Goal: Participate in discussion

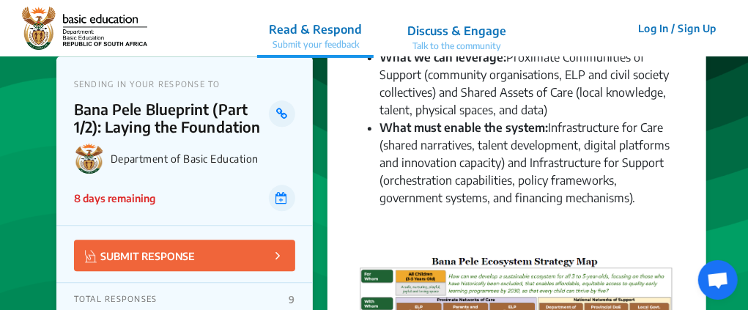
scroll to position [1685, 0]
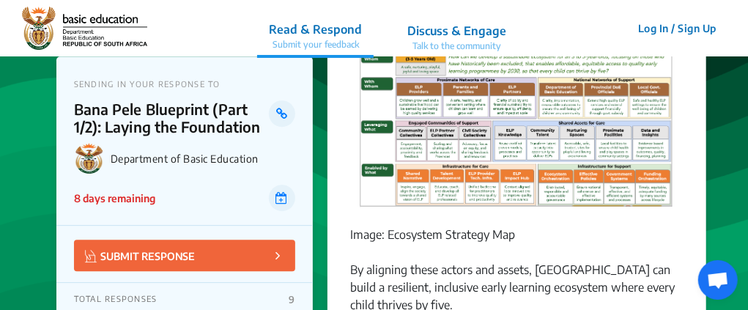
click at [426, 156] on img at bounding box center [517, 124] width 333 height 180
click at [489, 131] on img at bounding box center [517, 124] width 333 height 180
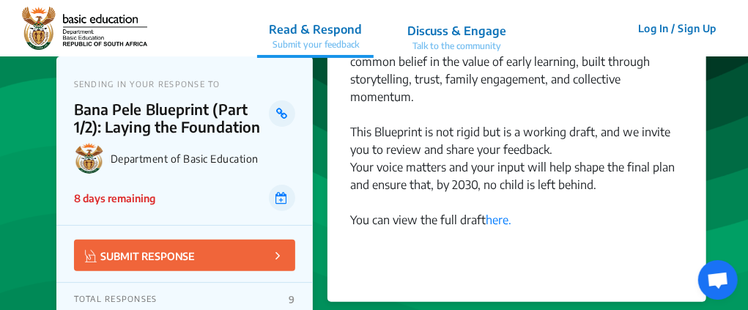
scroll to position [2286, 0]
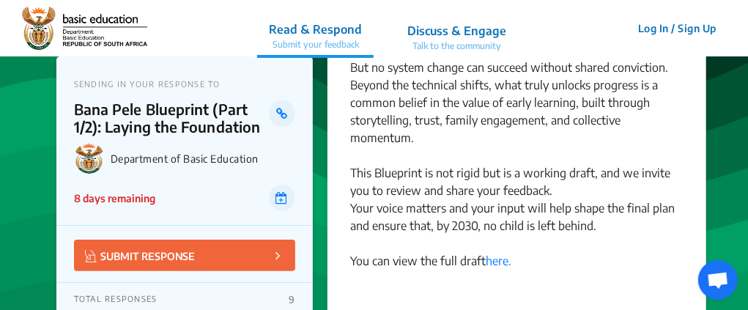
click at [305, 29] on p "Read & Respond" at bounding box center [315, 30] width 93 height 18
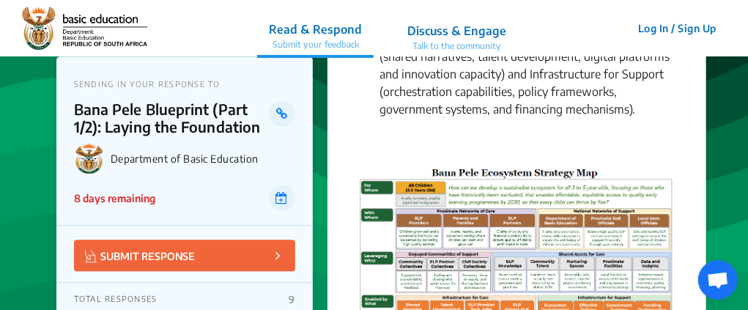
scroll to position [1626, 0]
